Goal: Transaction & Acquisition: Download file/media

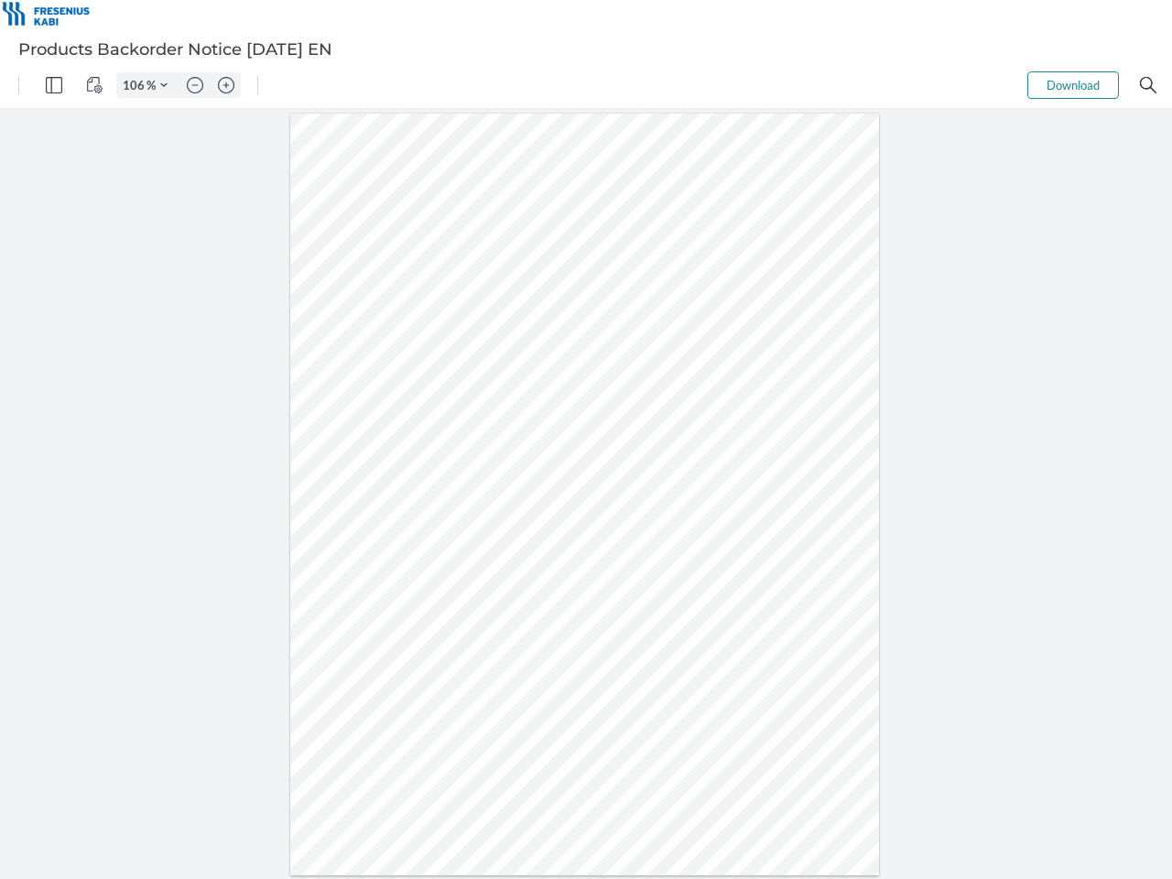
click at [54, 85] on img "Panel" at bounding box center [54, 85] width 16 height 16
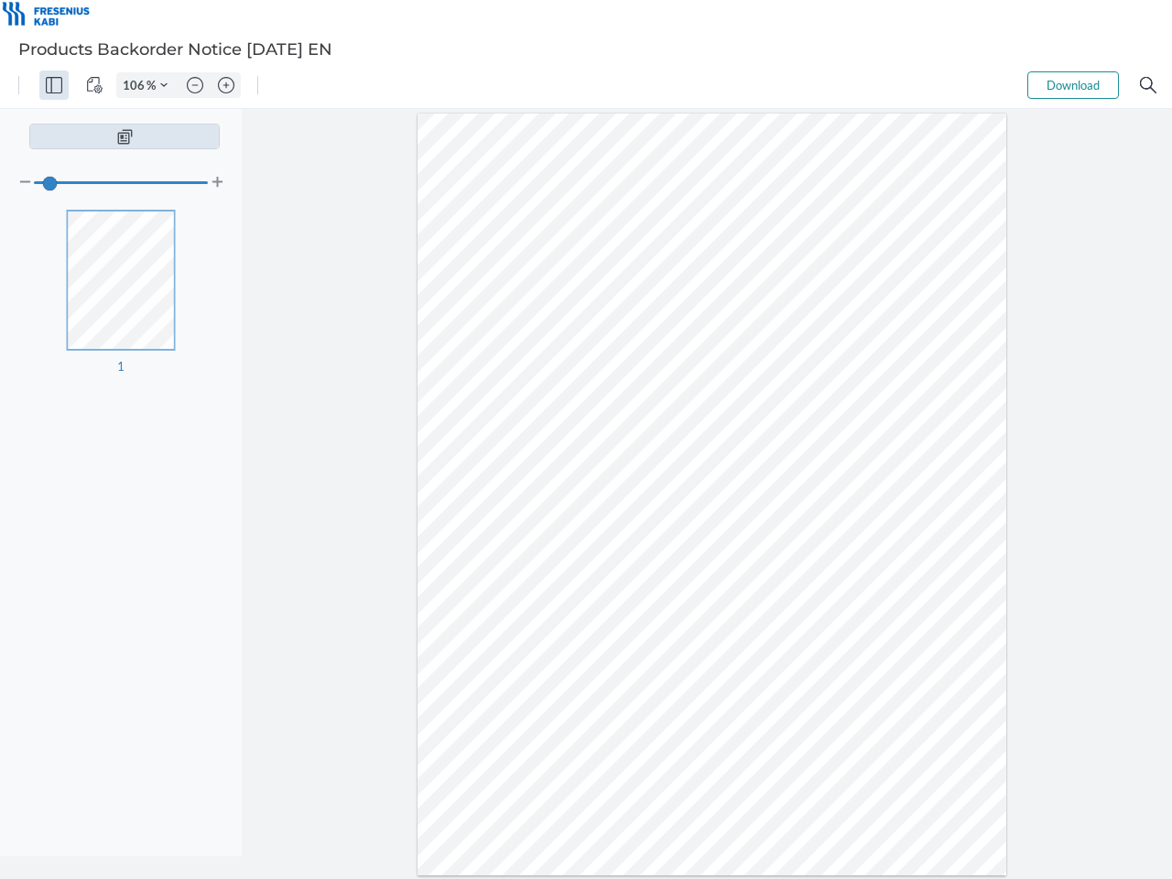
click at [94, 85] on img "View Controls" at bounding box center [94, 85] width 16 height 16
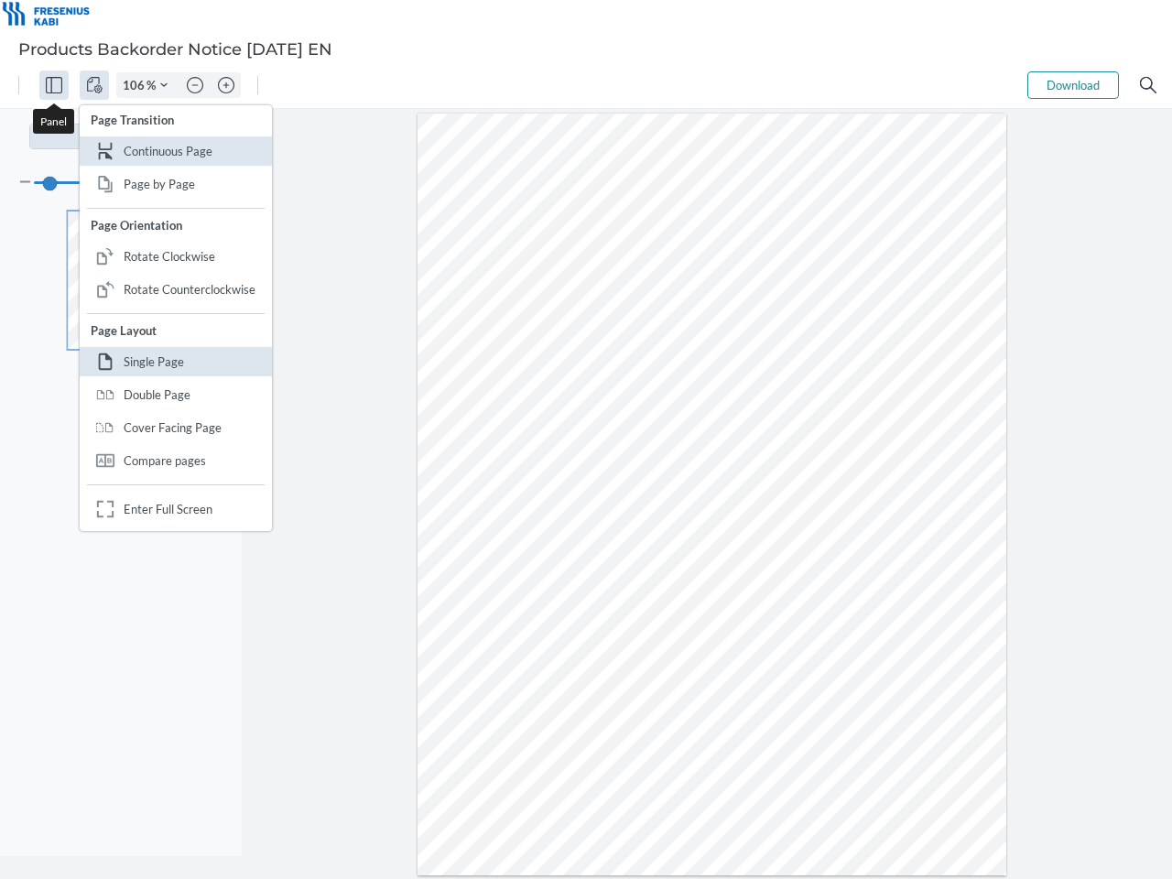
click at [136, 85] on input "106" at bounding box center [131, 85] width 29 height 16
click at [164, 85] on img "Zoom Controls" at bounding box center [163, 85] width 7 height 7
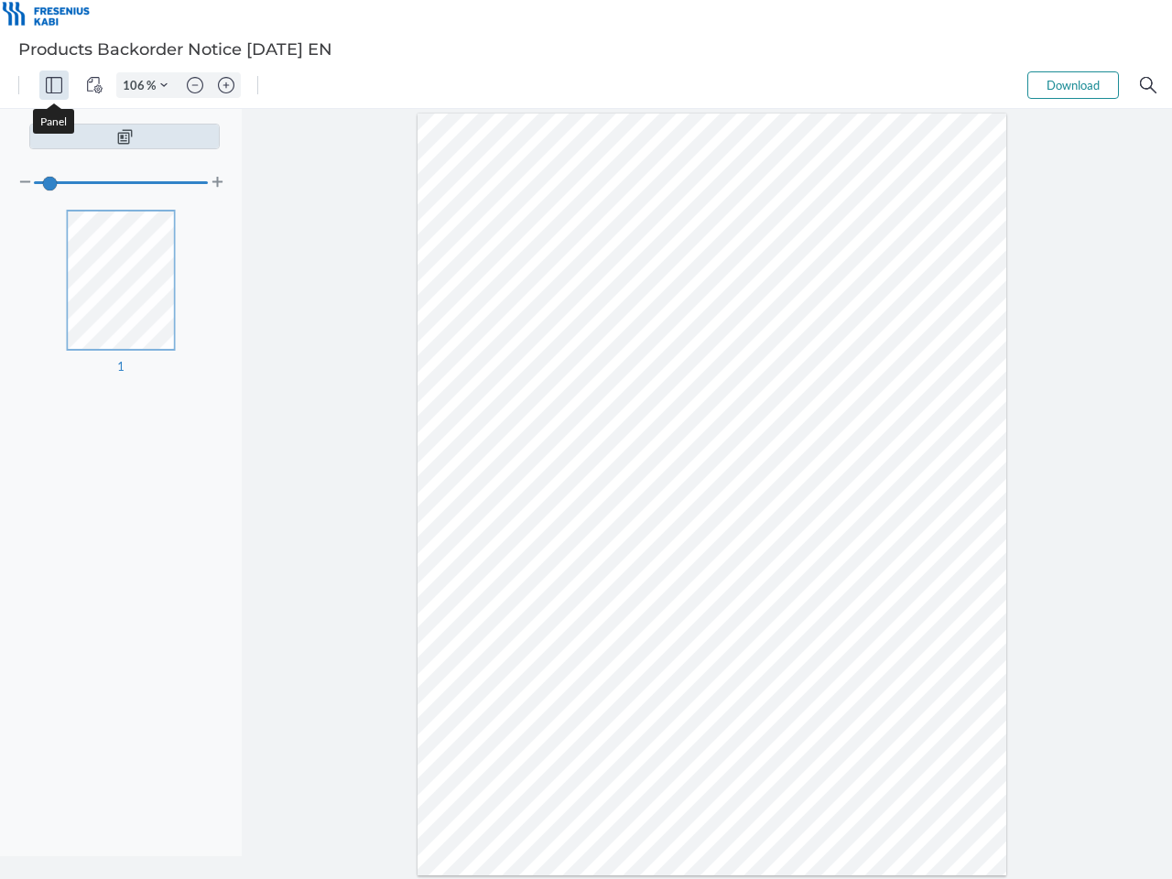
click at [195, 85] on img "Zoom out" at bounding box center [195, 85] width 16 height 16
click at [226, 85] on img "Zoom in" at bounding box center [226, 85] width 16 height 16
type input "106"
click at [1074, 85] on button "Download" at bounding box center [1074, 84] width 92 height 27
click at [1149, 85] on img "Search" at bounding box center [1148, 85] width 16 height 16
